Goal: Transaction & Acquisition: Purchase product/service

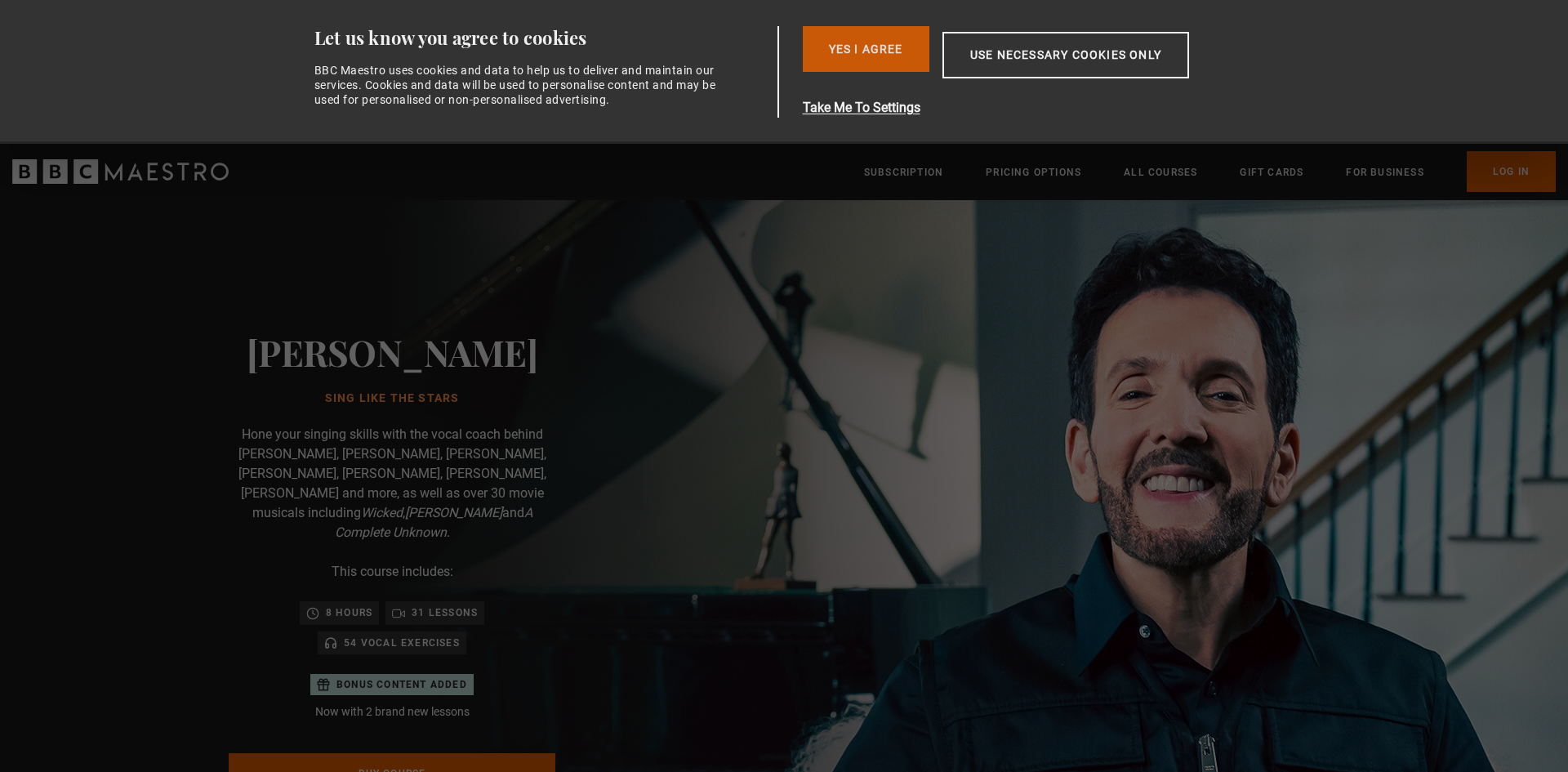
click at [859, 42] on button "Yes I Agree" at bounding box center [866, 48] width 127 height 46
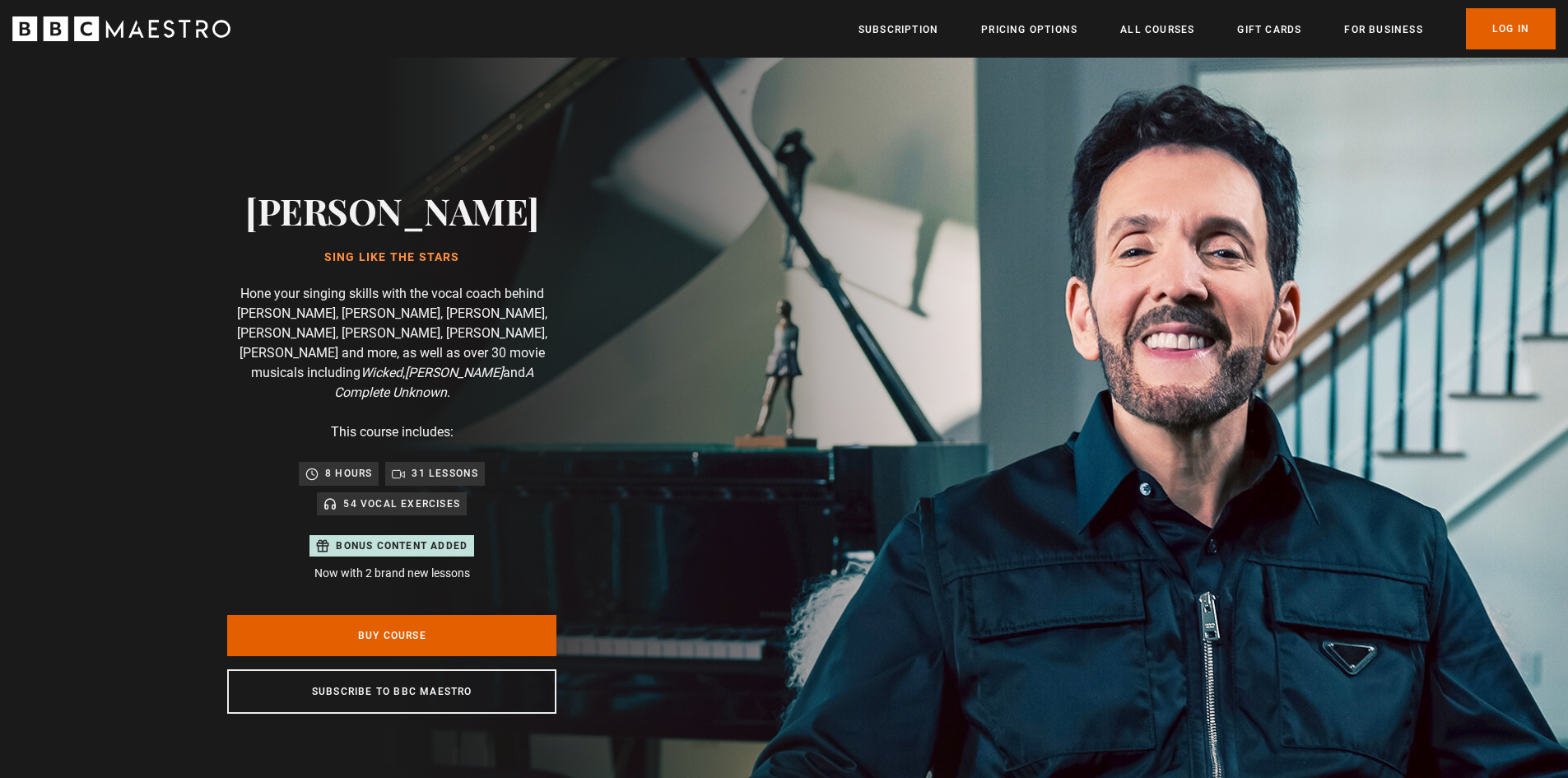
scroll to position [0, 216]
click at [425, 627] on link "Buy Course" at bounding box center [391, 635] width 329 height 41
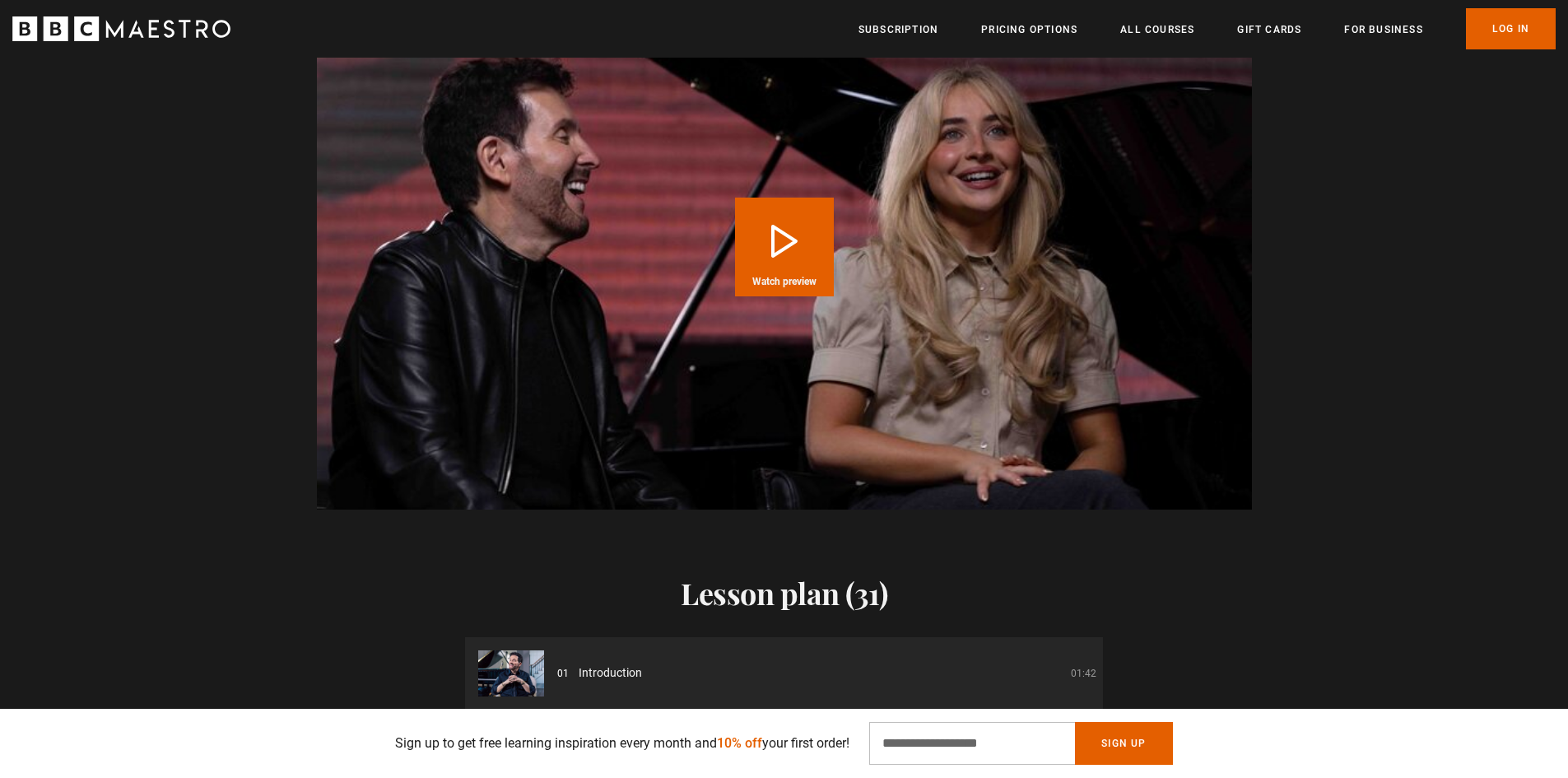
scroll to position [1892, 0]
